Goal: Navigation & Orientation: Find specific page/section

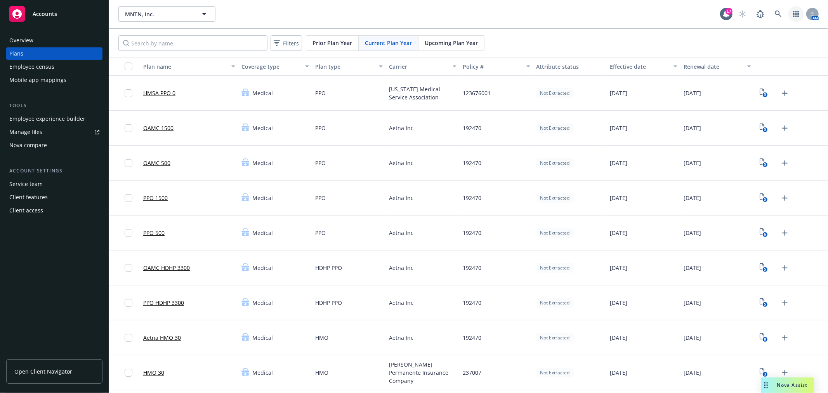
click at [793, 12] on icon "button" at bounding box center [796, 14] width 6 height 6
click at [725, 11] on div "17" at bounding box center [728, 11] width 7 height 7
click at [33, 77] on div "Mobile app mappings" at bounding box center [37, 80] width 57 height 12
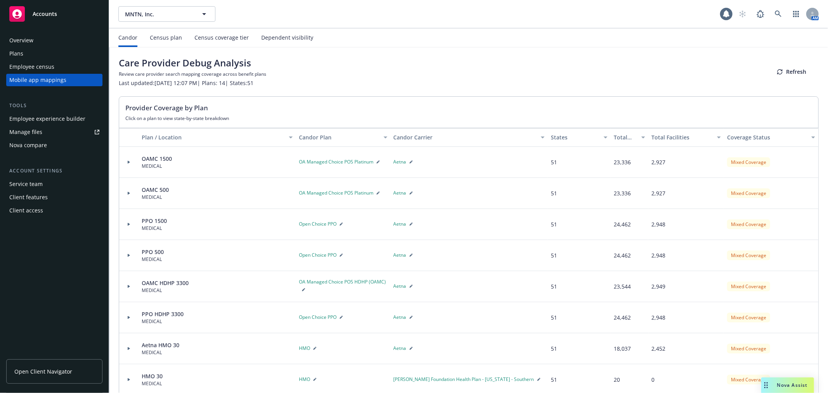
click at [29, 38] on div "Overview" at bounding box center [21, 40] width 24 height 12
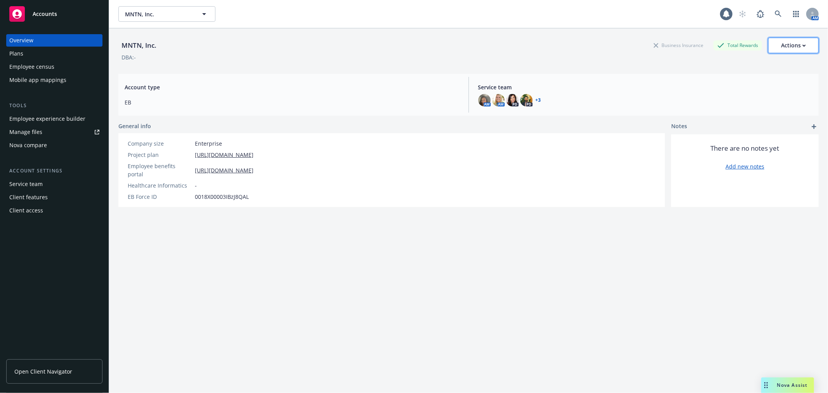
click at [795, 40] on div "Actions" at bounding box center [793, 45] width 25 height 15
click at [19, 52] on div "Plans" at bounding box center [16, 53] width 14 height 12
